Goal: Information Seeking & Learning: Learn about a topic

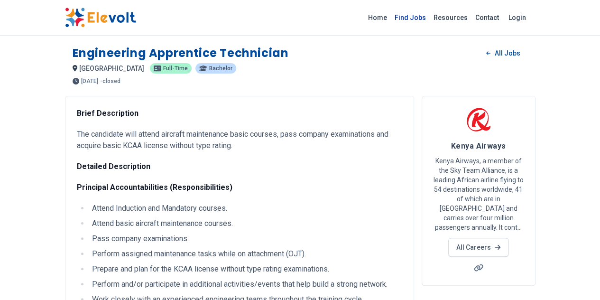
click at [430, 17] on link "Find Jobs" at bounding box center [410, 17] width 39 height 15
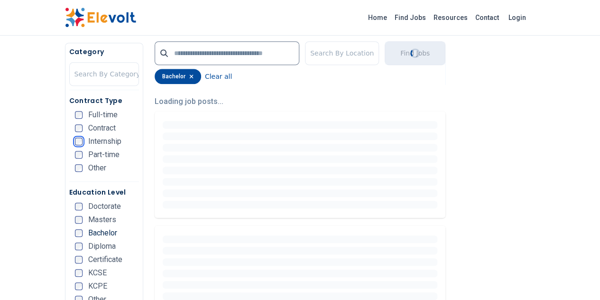
scroll to position [221, 0]
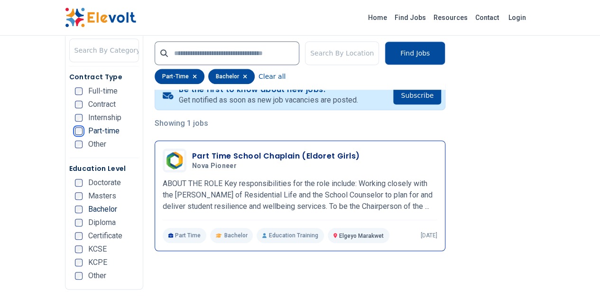
scroll to position [198, 0]
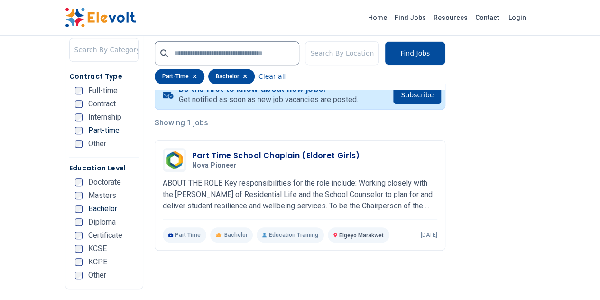
click at [243, 78] on icon "button" at bounding box center [245, 77] width 4 height 6
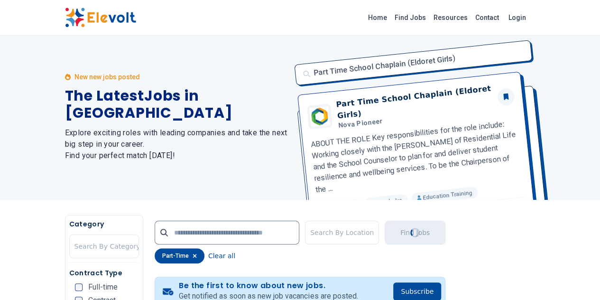
scroll to position [0, 0]
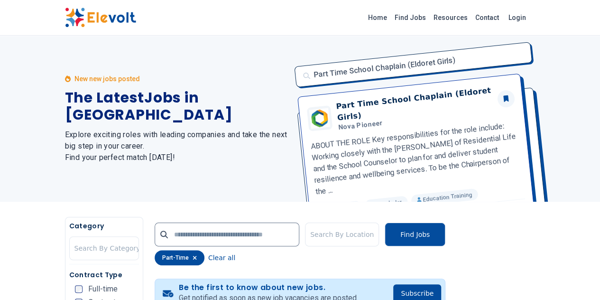
click at [158, 261] on div "part-time" at bounding box center [180, 257] width 50 height 15
click at [193, 260] on icon "button" at bounding box center [195, 258] width 4 height 6
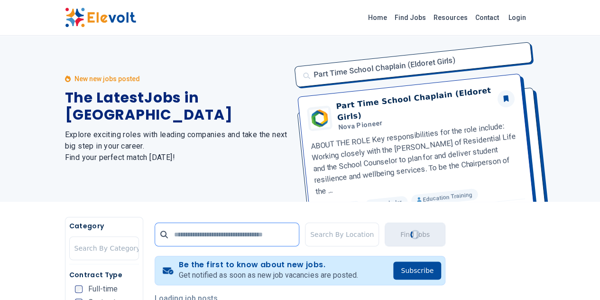
click at [163, 235] on input "text" at bounding box center [227, 235] width 145 height 24
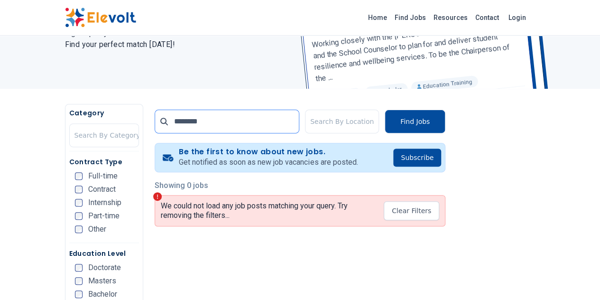
scroll to position [113, 0]
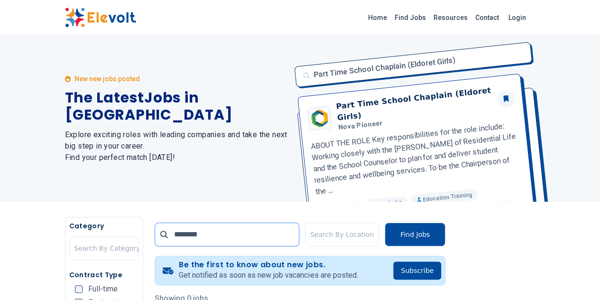
type input "********"
